Goal: Task Accomplishment & Management: Manage account settings

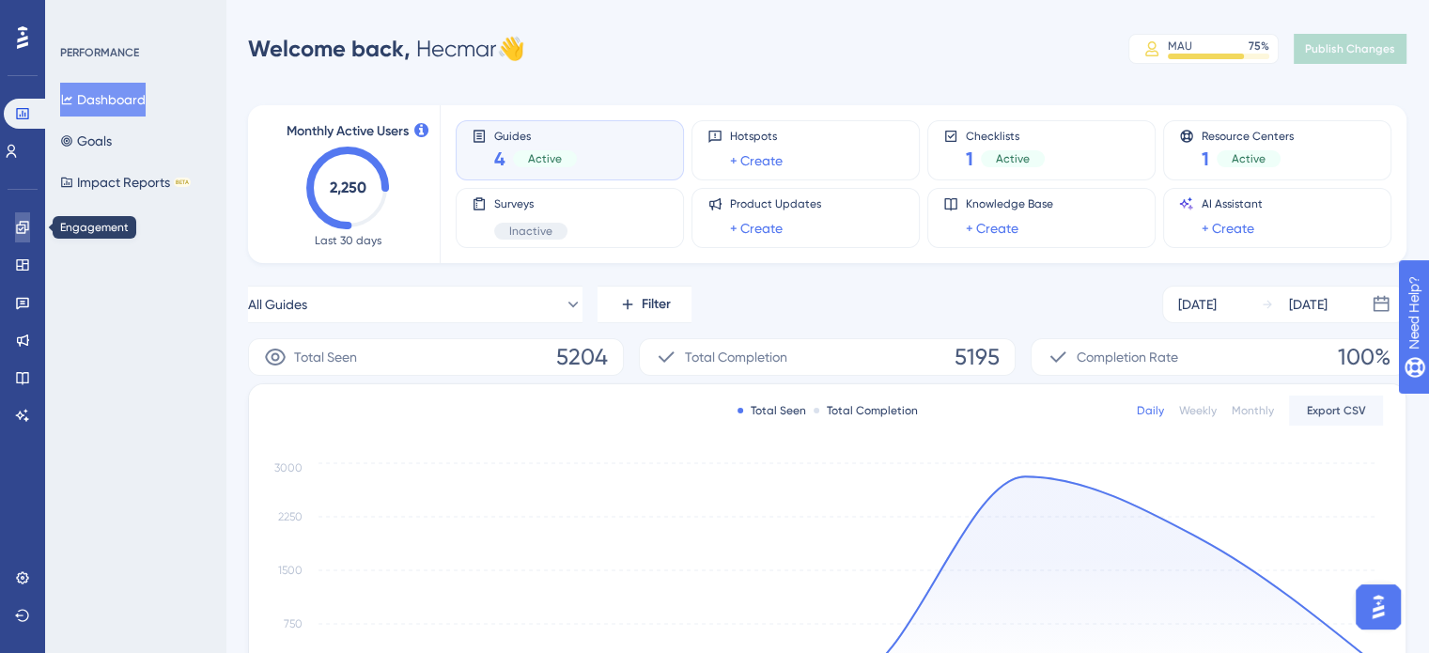
click at [15, 221] on link at bounding box center [22, 227] width 15 height 30
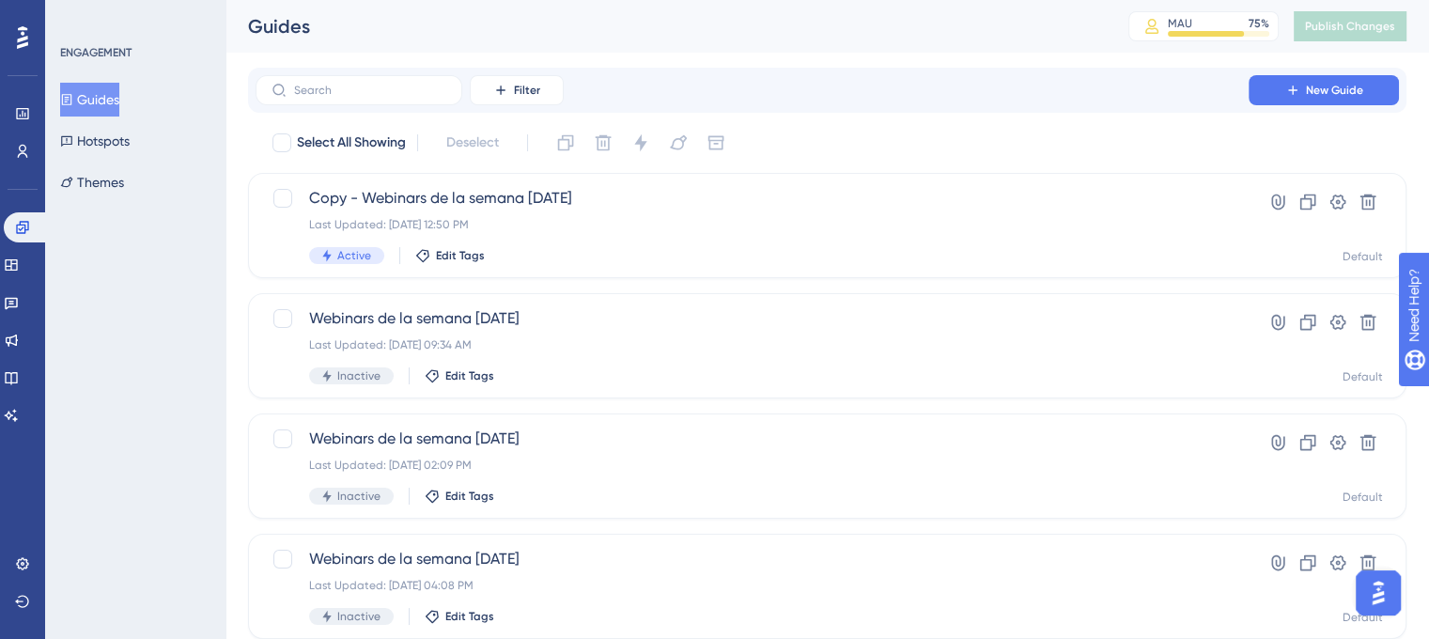
click at [480, 214] on div "LEAVE A REVIEW COPY SHARE LINK" at bounding box center [705, 356] width 1443 height 653
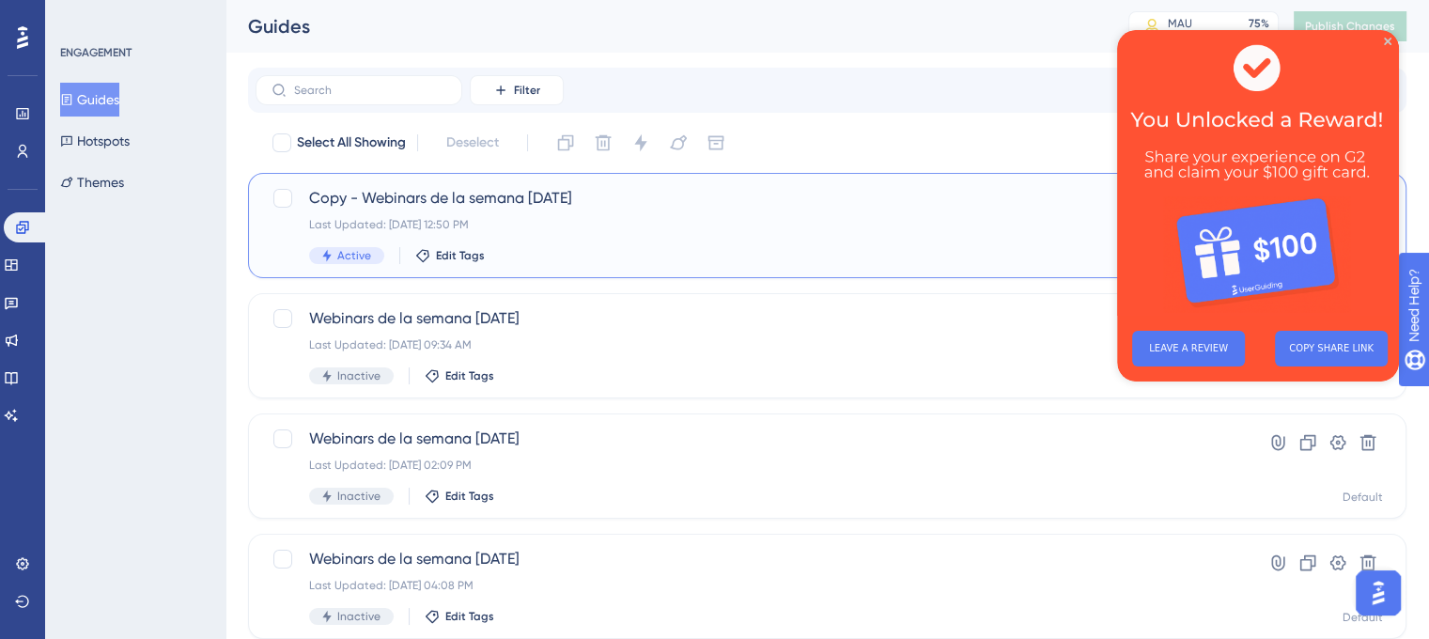
drag, startPoint x: 620, startPoint y: 193, endPoint x: 584, endPoint y: 211, distance: 40.4
click at [604, 221] on div "Last Updated: [DATE] 12:50 PM" at bounding box center [752, 224] width 886 height 15
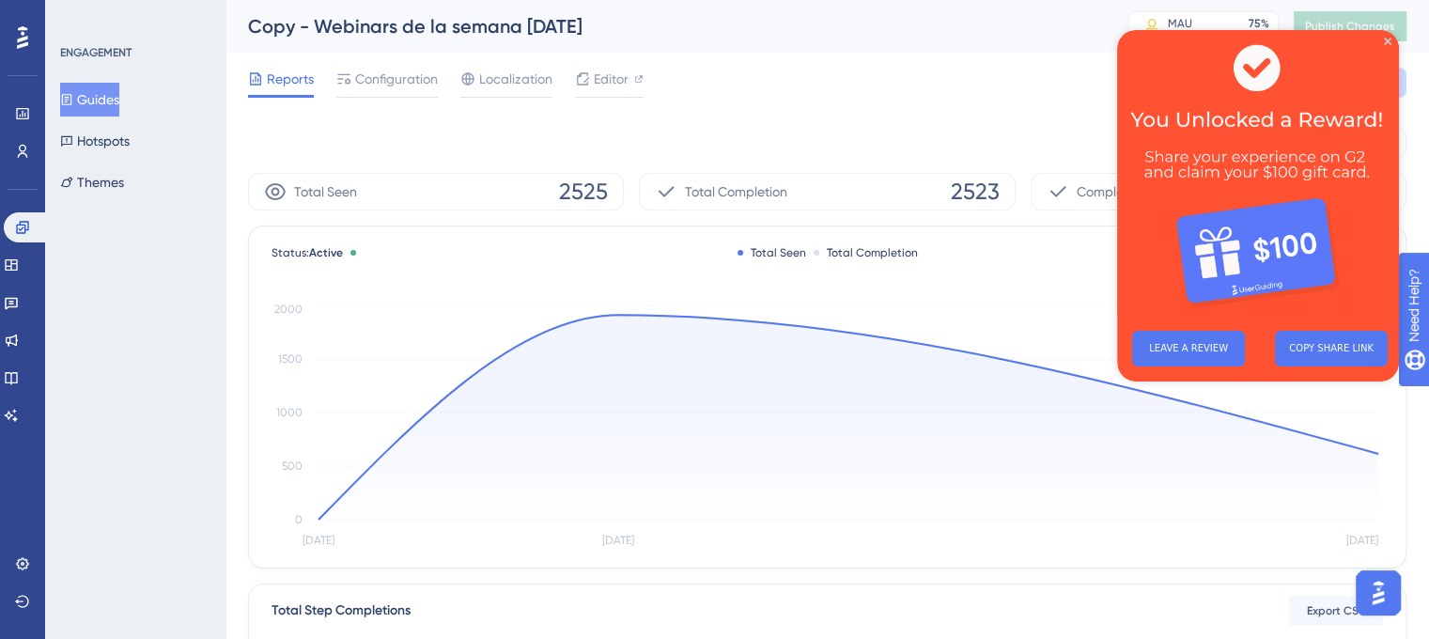
click at [1380, 40] on img at bounding box center [1258, 173] width 282 height 286
click at [1386, 36] on img at bounding box center [1258, 173] width 282 height 286
click at [1389, 48] on img at bounding box center [1258, 173] width 282 height 286
click at [977, 150] on div "[DATE] [DATE]" at bounding box center [827, 143] width 1159 height 30
click at [977, 150] on div "Sep 09 2025 Sep 11 2025" at bounding box center [827, 143] width 1159 height 30
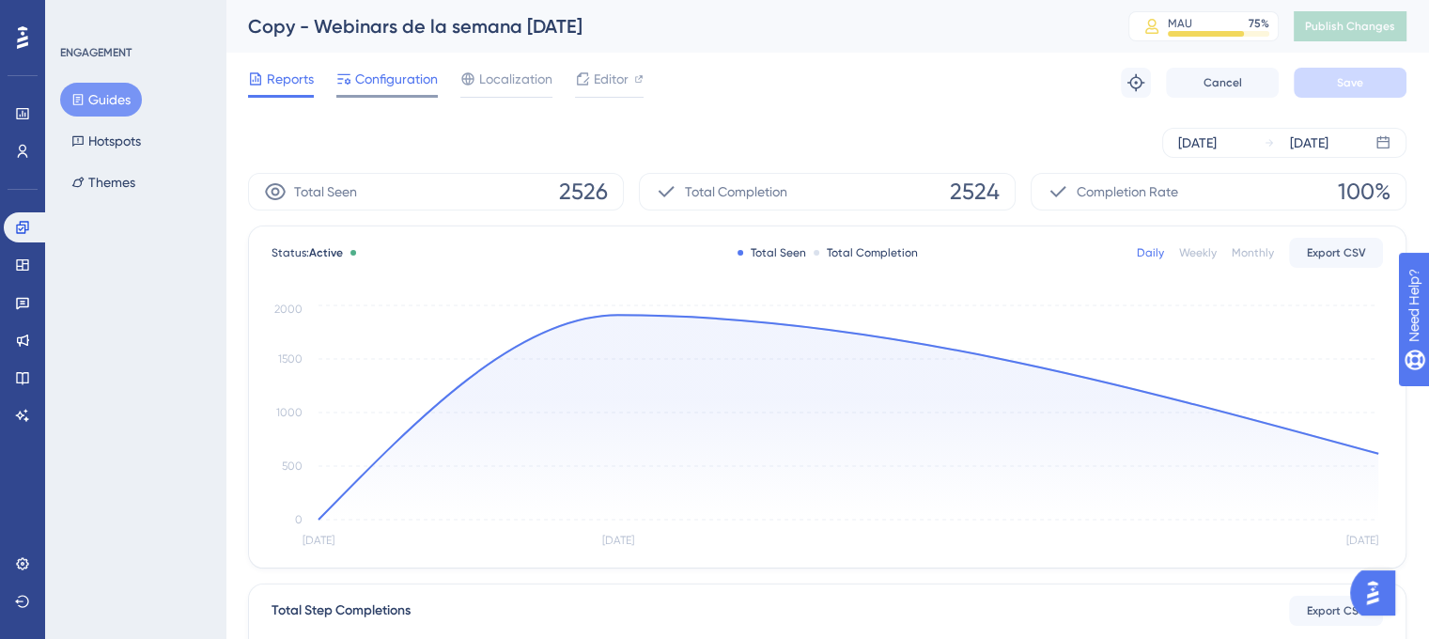
click at [398, 82] on span "Configuration" at bounding box center [396, 79] width 83 height 23
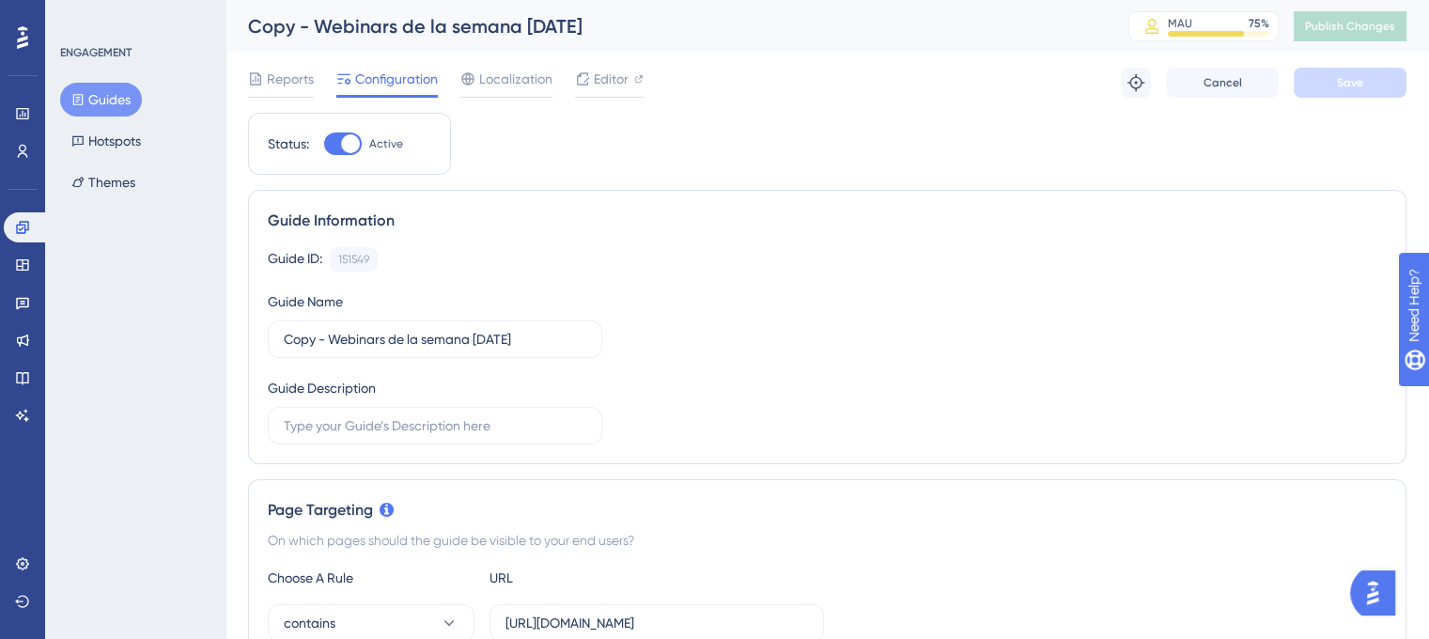
click at [334, 135] on div at bounding box center [343, 143] width 38 height 23
click at [324, 144] on input "Active" at bounding box center [323, 144] width 1 height 1
checkbox input "false"
click at [1345, 68] on button "Save" at bounding box center [1350, 83] width 113 height 30
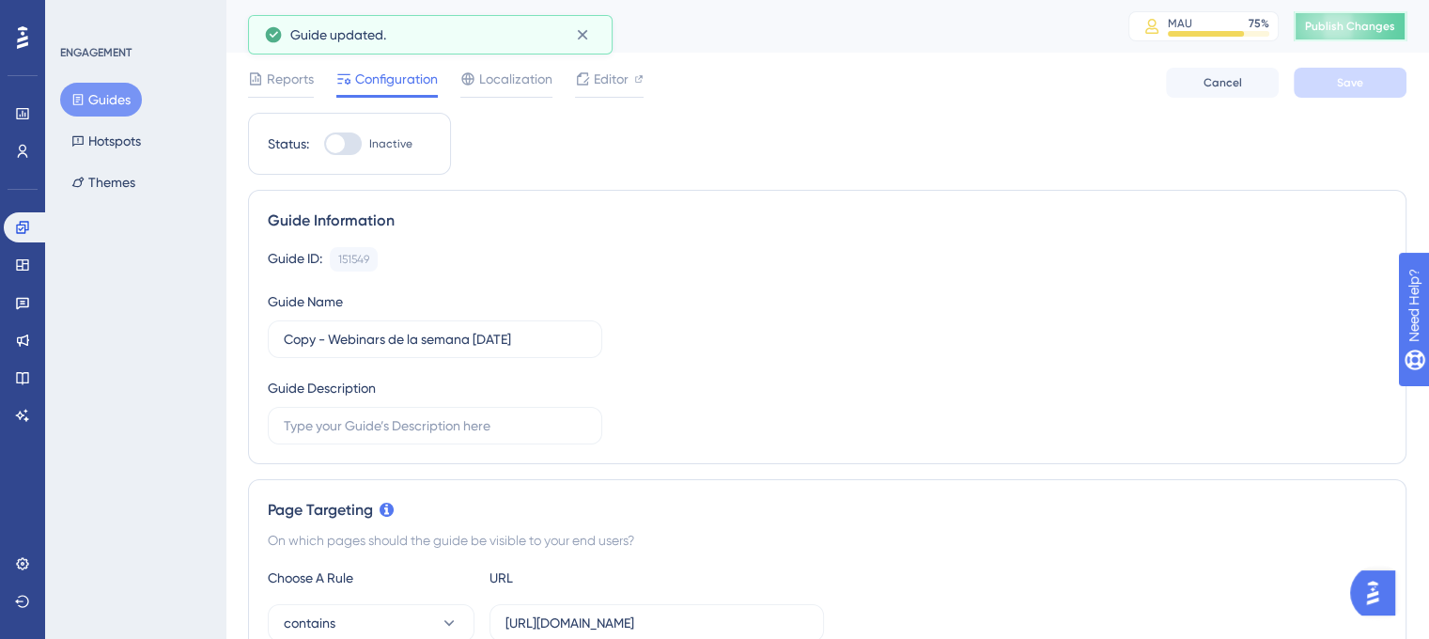
click at [1354, 33] on span "Publish Changes" at bounding box center [1350, 26] width 90 height 15
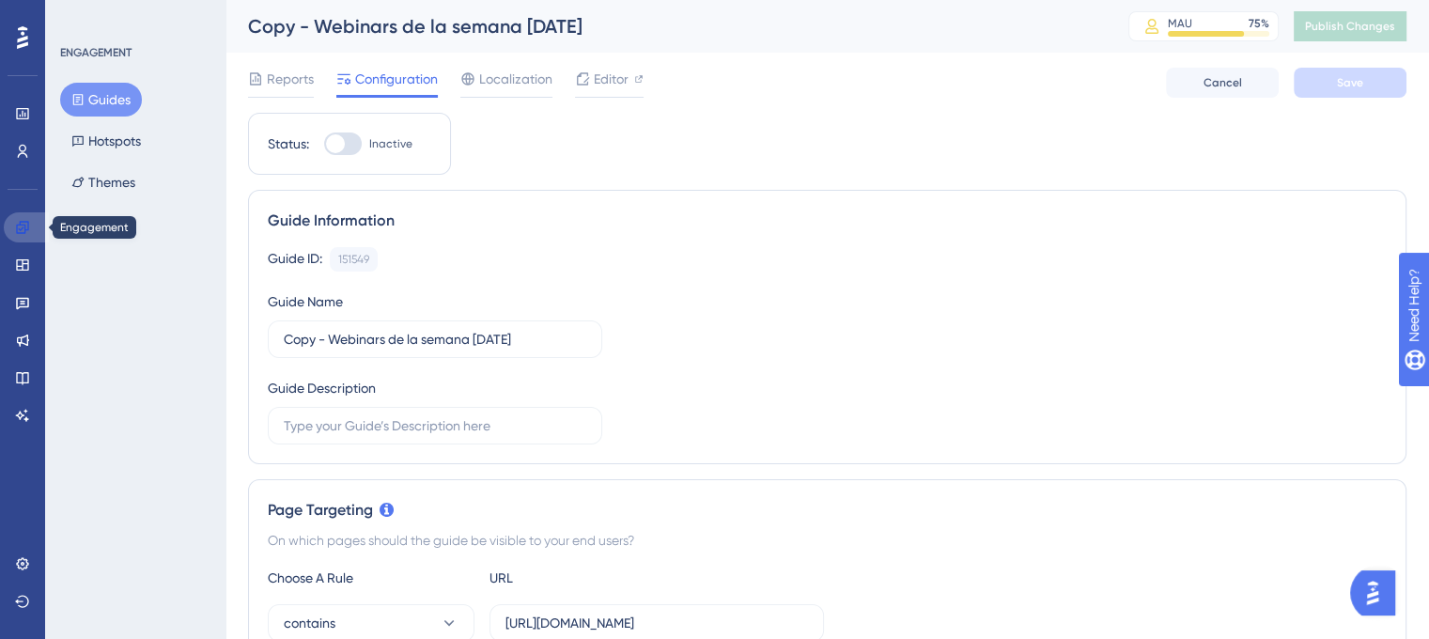
click at [38, 230] on link at bounding box center [26, 227] width 45 height 30
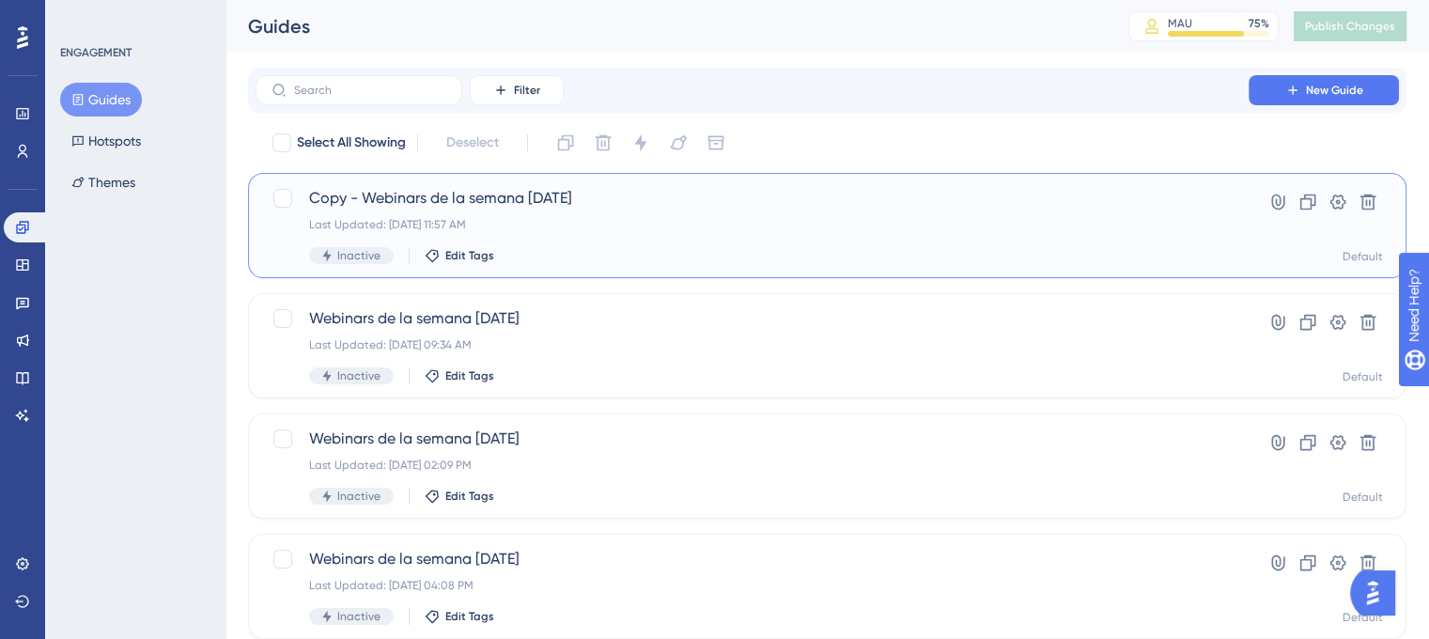
click at [631, 238] on div "Copy - Webinars de la semana [DATE] Last Updated: [DATE] 11:57 AM Inactive Edit…" at bounding box center [752, 225] width 886 height 77
